Goal: Task Accomplishment & Management: Manage account settings

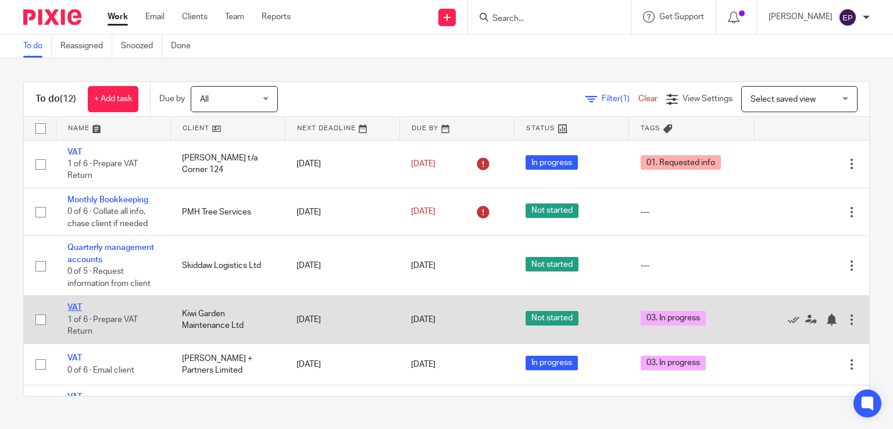
click at [76, 308] on link "VAT" at bounding box center [74, 308] width 15 height 8
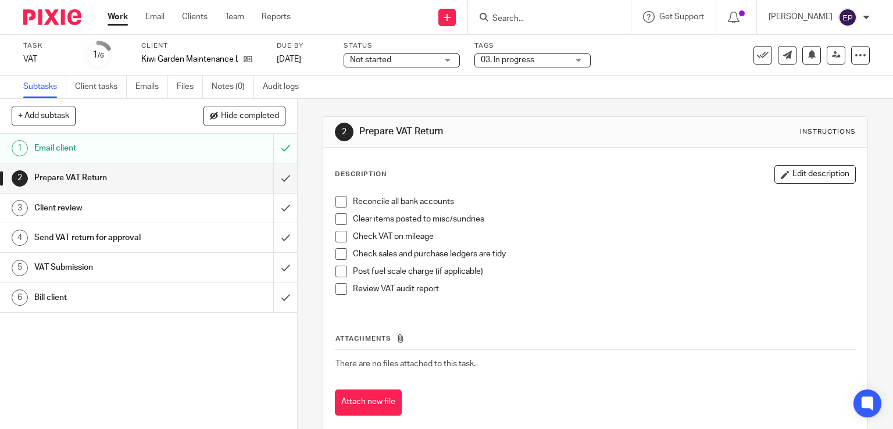
click at [578, 62] on div "03. In progress" at bounding box center [533, 61] width 116 height 14
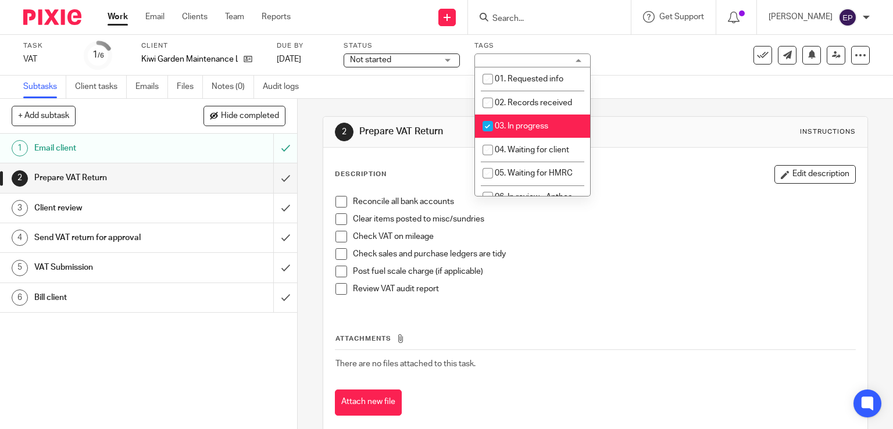
click at [486, 126] on input "checkbox" at bounding box center [488, 126] width 22 height 22
checkbox input "false"
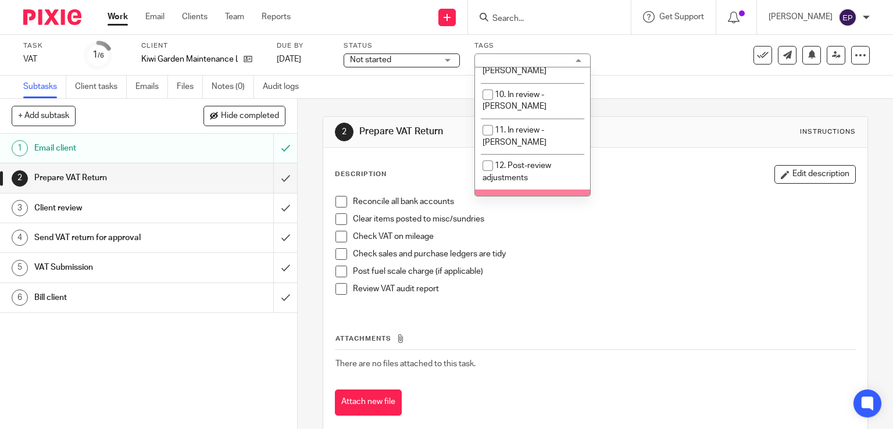
scroll to position [349, 0]
click at [484, 193] on input "checkbox" at bounding box center [488, 204] width 22 height 22
checkbox input "true"
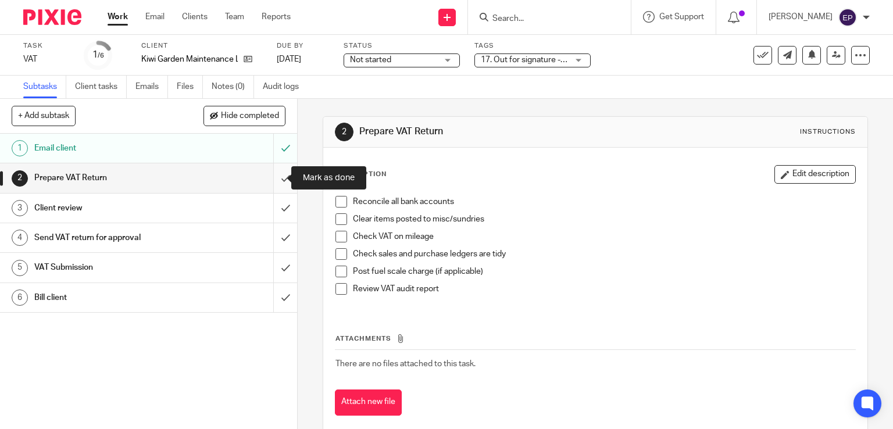
click at [275, 181] on input "submit" at bounding box center [148, 177] width 297 height 29
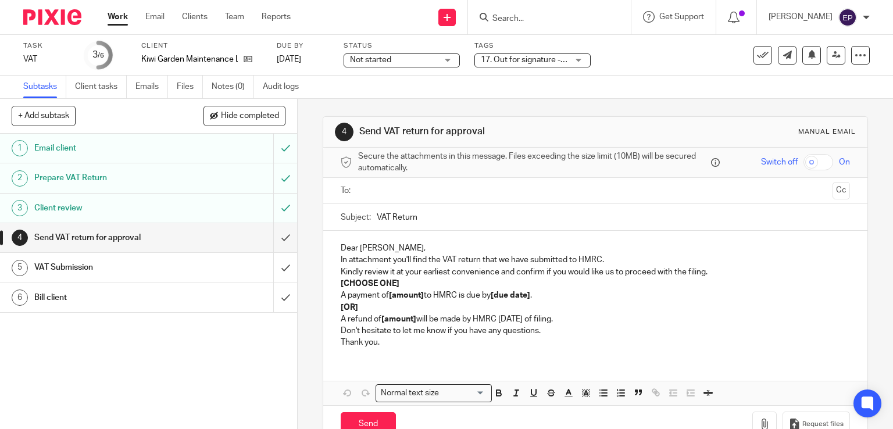
click at [271, 238] on input "submit" at bounding box center [148, 237] width 297 height 29
